Goal: Information Seeking & Learning: Learn about a topic

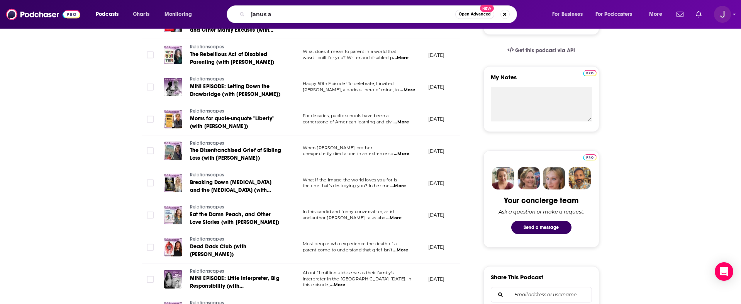
scroll to position [247, 0]
type input "[PERSON_NAME]"
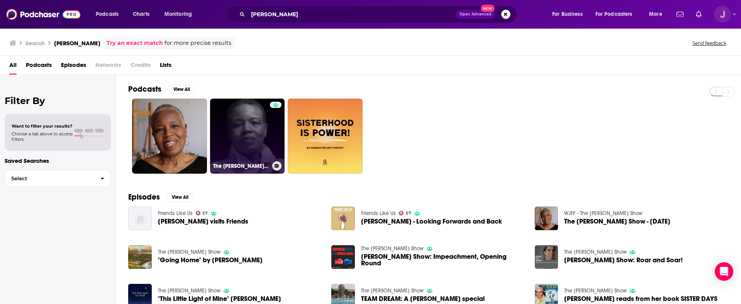
click at [249, 127] on link "The [PERSON_NAME] Show" at bounding box center [247, 135] width 75 height 75
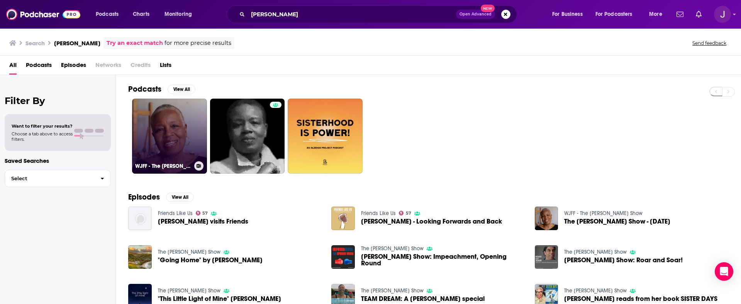
click at [151, 145] on link "WJFF - The [PERSON_NAME] Show" at bounding box center [169, 135] width 75 height 75
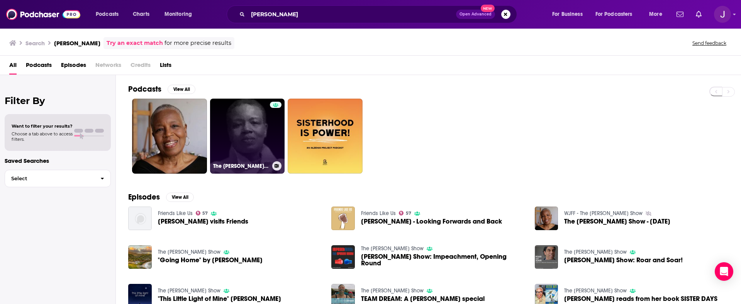
click at [238, 124] on link "The [PERSON_NAME] Show" at bounding box center [247, 135] width 75 height 75
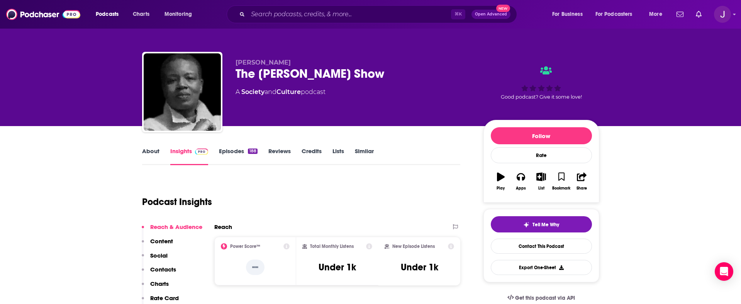
click at [235, 151] on link "Episodes 188" at bounding box center [238, 156] width 38 height 18
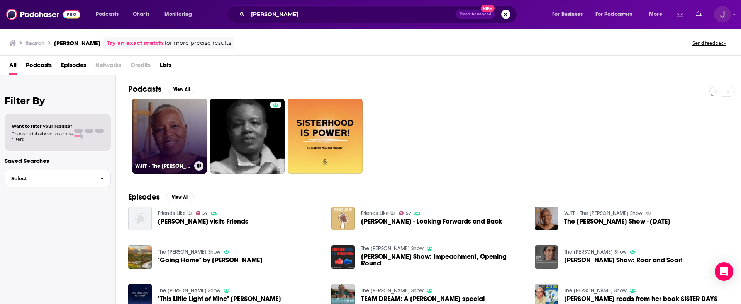
click at [168, 146] on link "WJFF - The [PERSON_NAME] Show" at bounding box center [169, 135] width 75 height 75
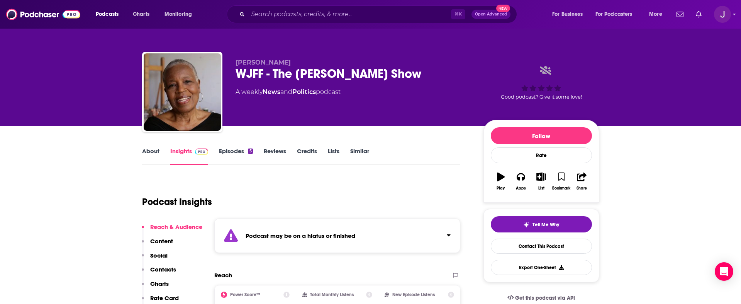
scroll to position [32, 0]
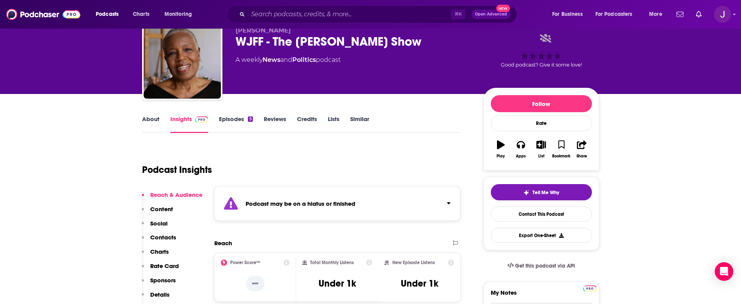
click at [233, 119] on link "Episodes 5" at bounding box center [236, 124] width 34 height 18
